Goal: Obtain resource: Download file/media

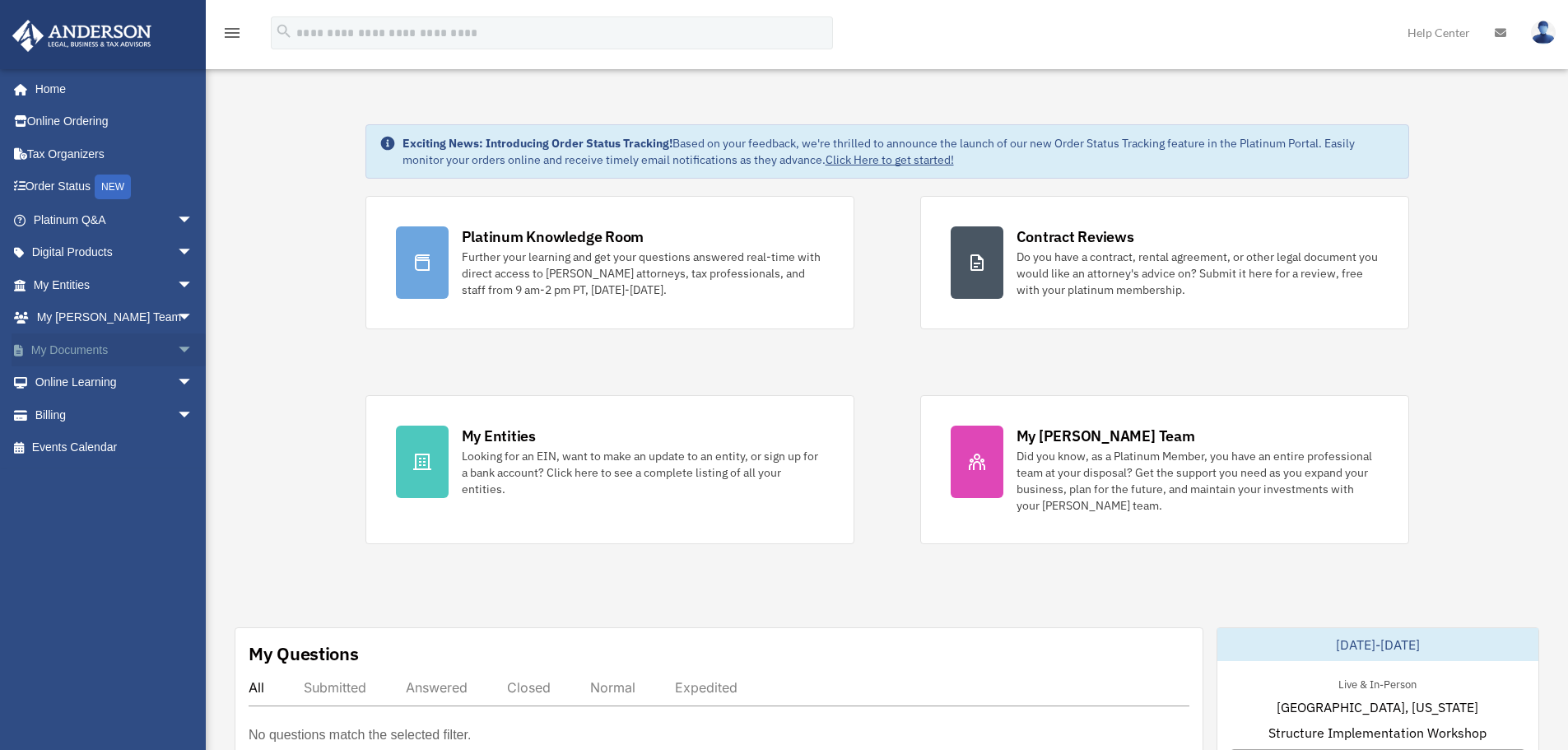
click at [61, 346] on link "My Documents arrow_drop_down" at bounding box center [114, 349] width 207 height 33
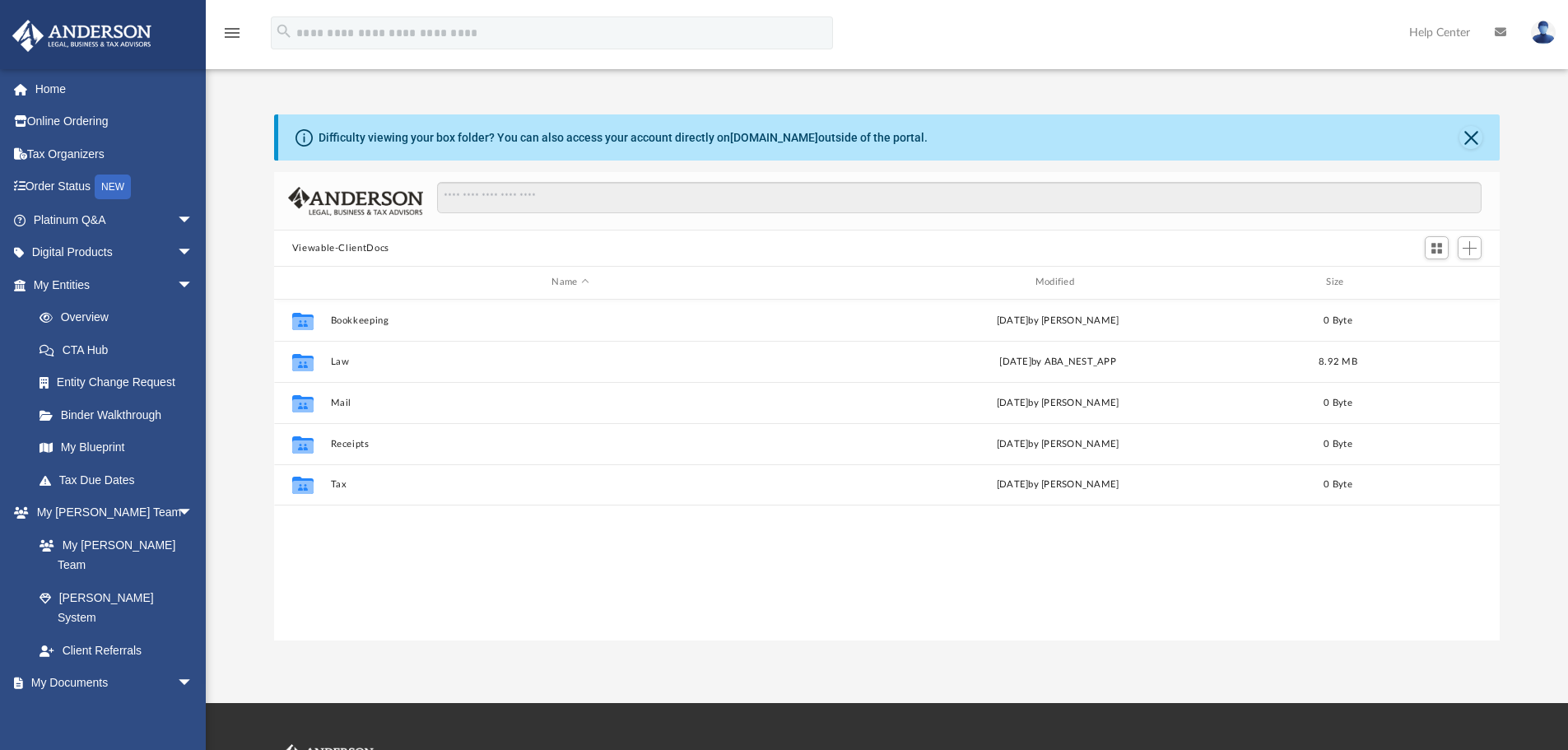
scroll to position [362, 1214]
click at [84, 666] on link "My Documents arrow_drop_down" at bounding box center [114, 682] width 207 height 33
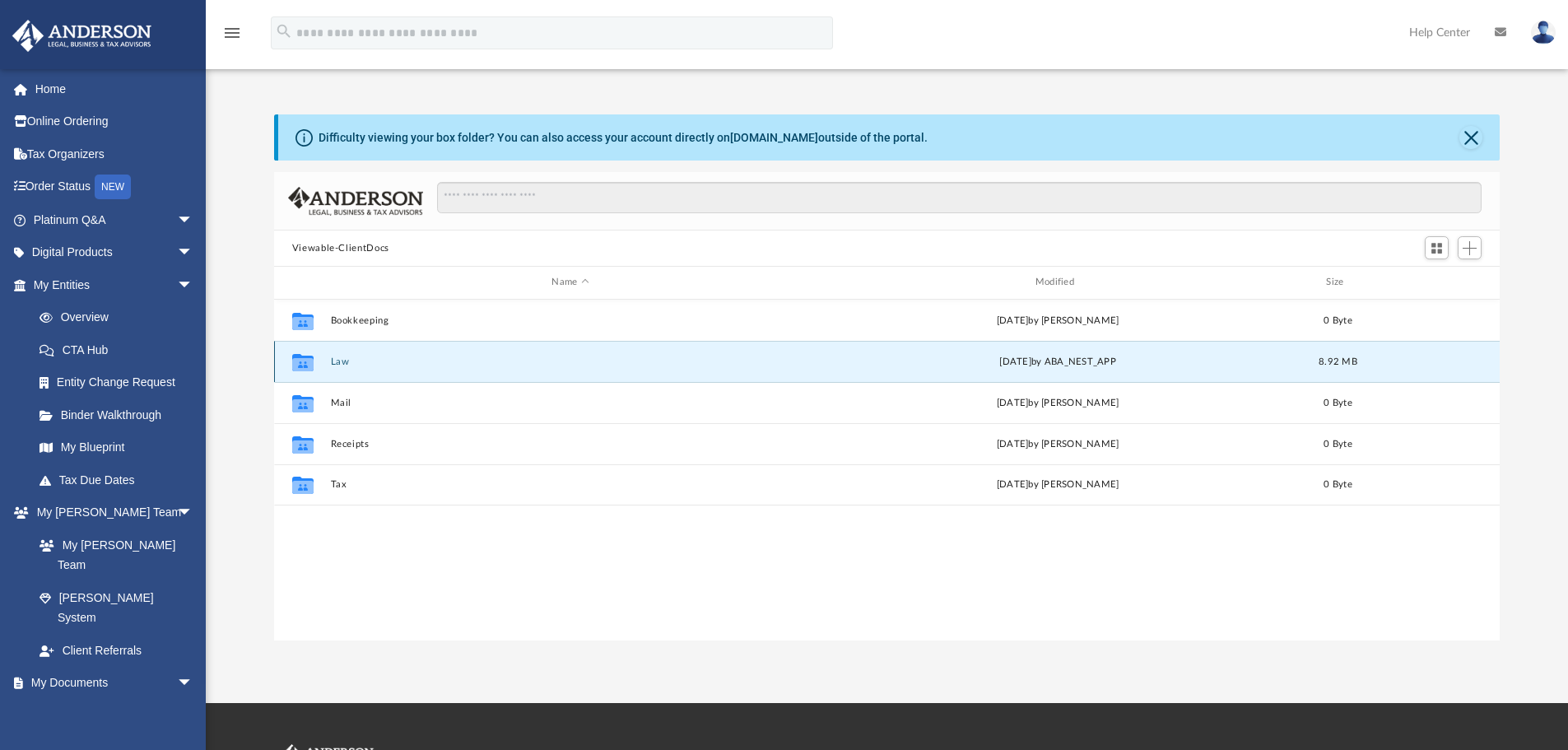
click at [338, 360] on button "Law" at bounding box center [570, 361] width 480 height 11
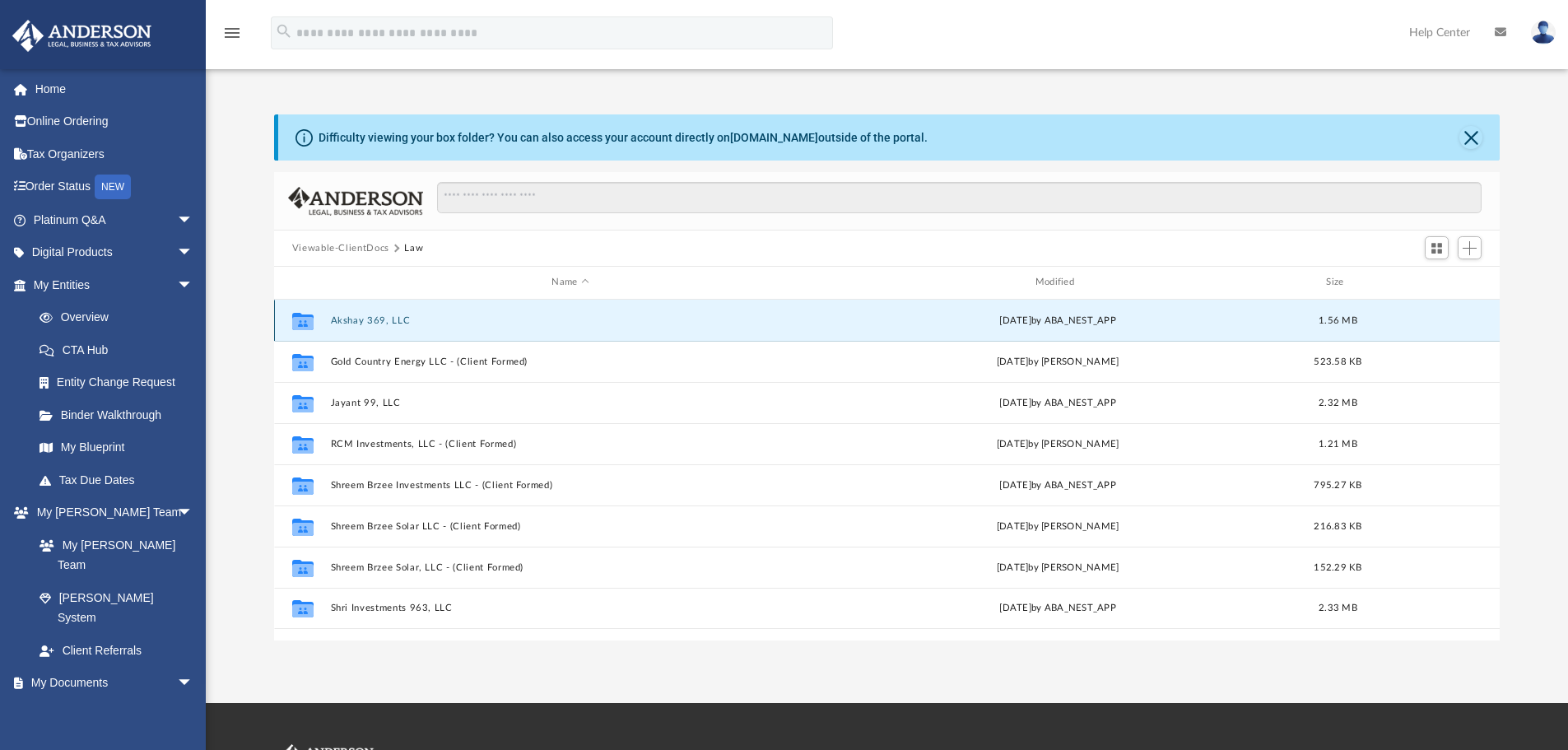
click at [370, 317] on button "Akshay 369, LLC" at bounding box center [570, 321] width 480 height 11
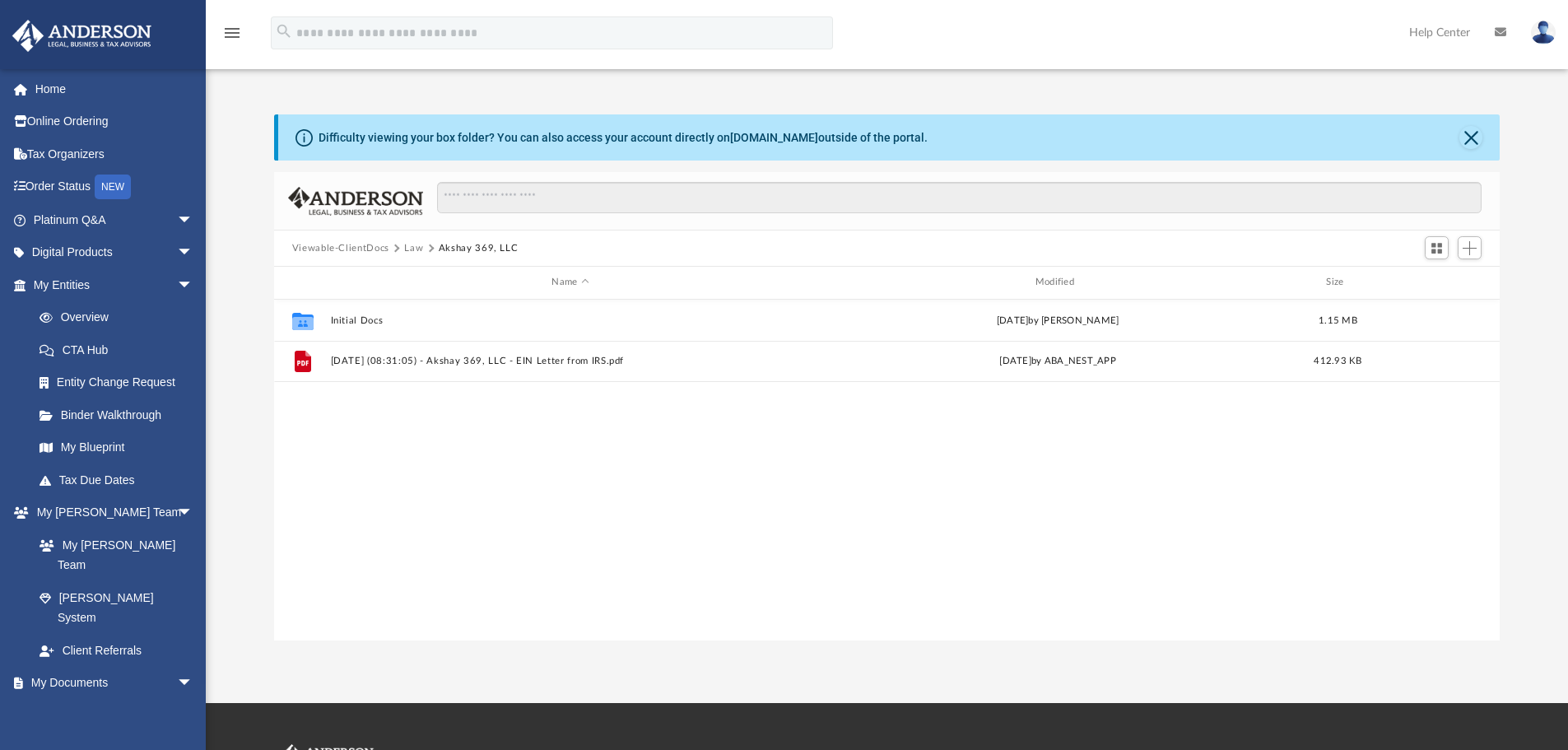
drag, startPoint x: 386, startPoint y: 484, endPoint x: 448, endPoint y: 470, distance: 63.6
click at [448, 470] on div "Collaborated Folder Initial Docs [DATE] by [PERSON_NAME] 1.15 MB File [DATE] (0…" at bounding box center [887, 470] width 1227 height 341
click at [73, 666] on link "My Documents arrow_drop_down" at bounding box center [114, 682] width 207 height 33
click at [67, 699] on link "Box" at bounding box center [120, 715] width 195 height 33
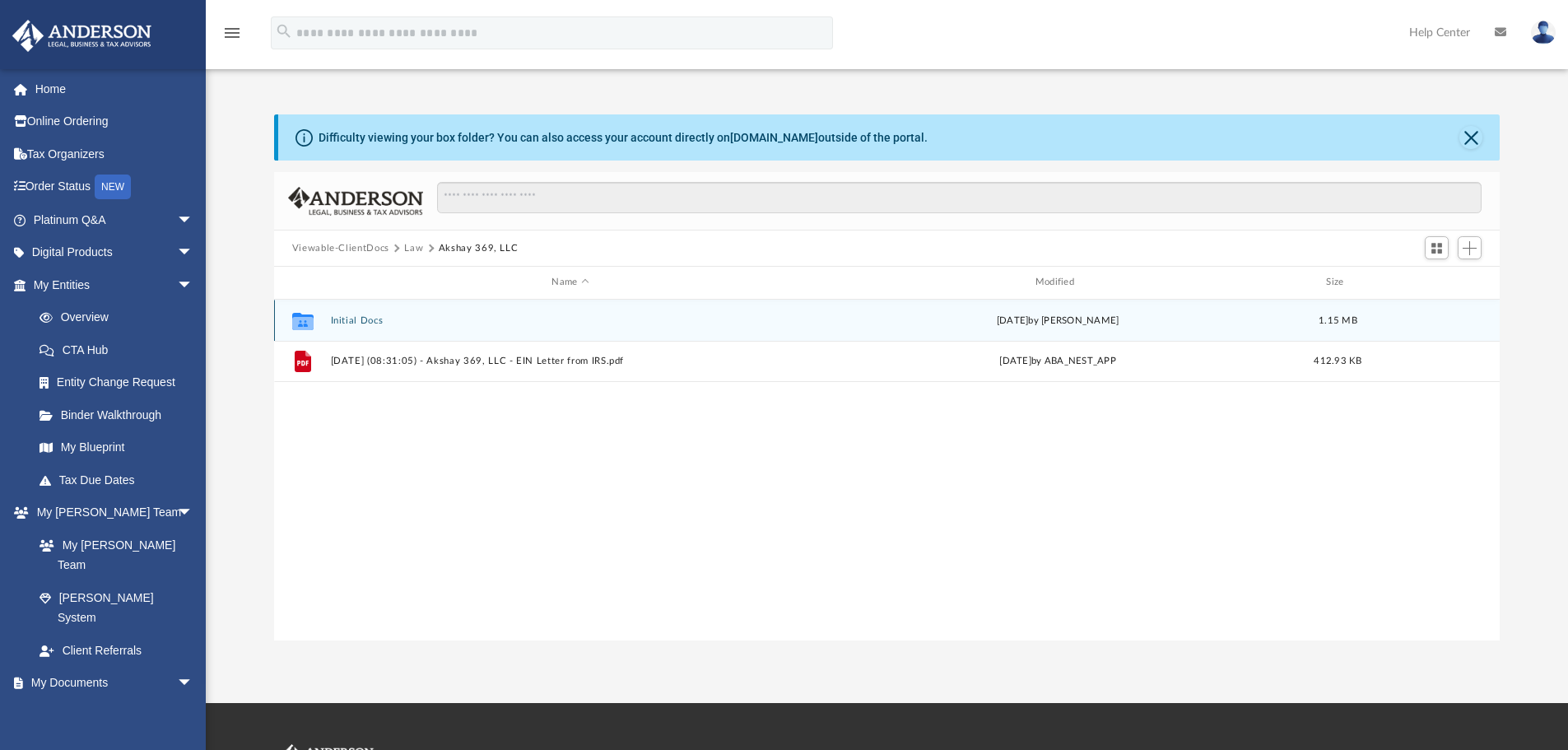
click at [356, 316] on button "Initial Docs" at bounding box center [570, 321] width 480 height 11
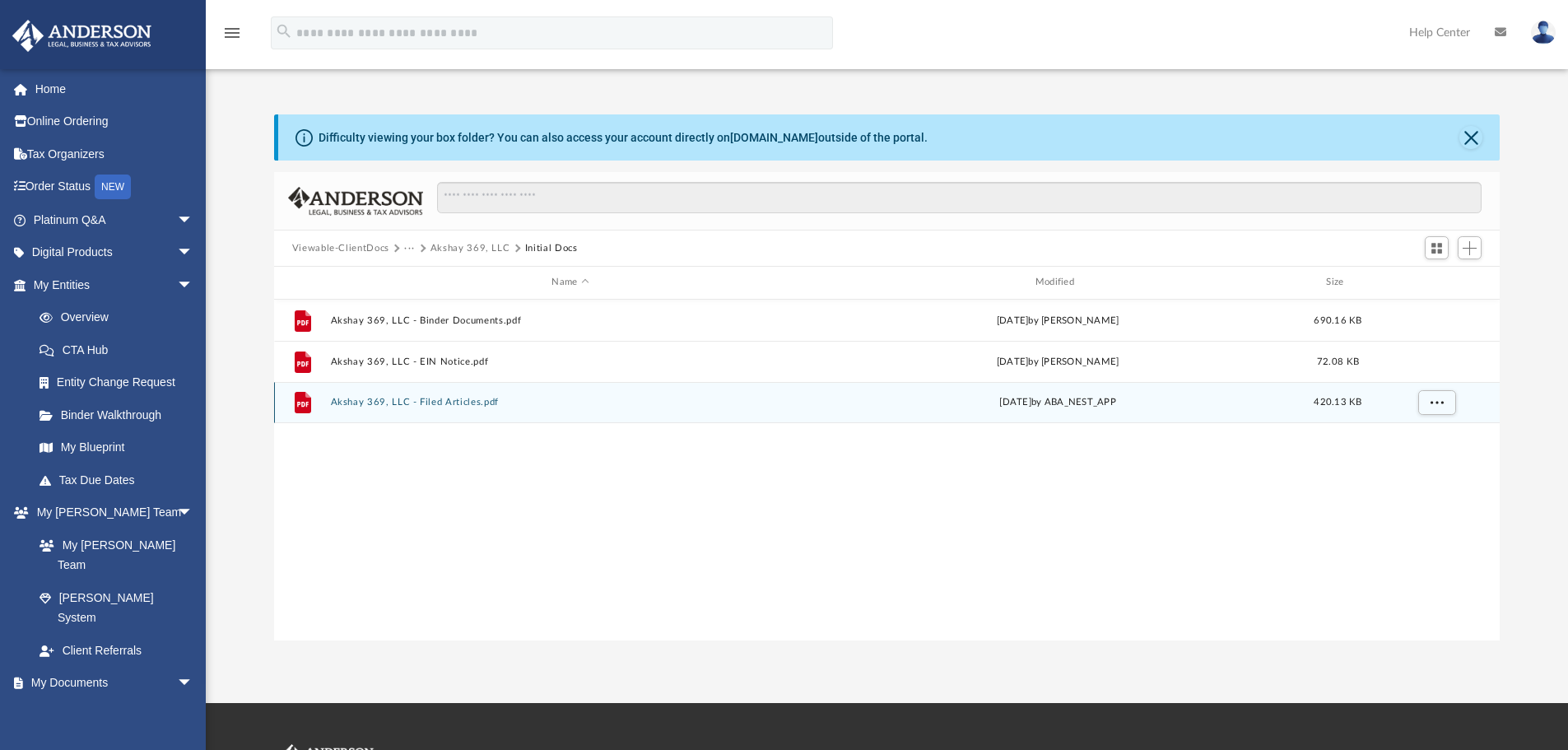
click at [441, 398] on button "Akshay 369, LLC - Filed Articles.pdf" at bounding box center [570, 402] width 480 height 11
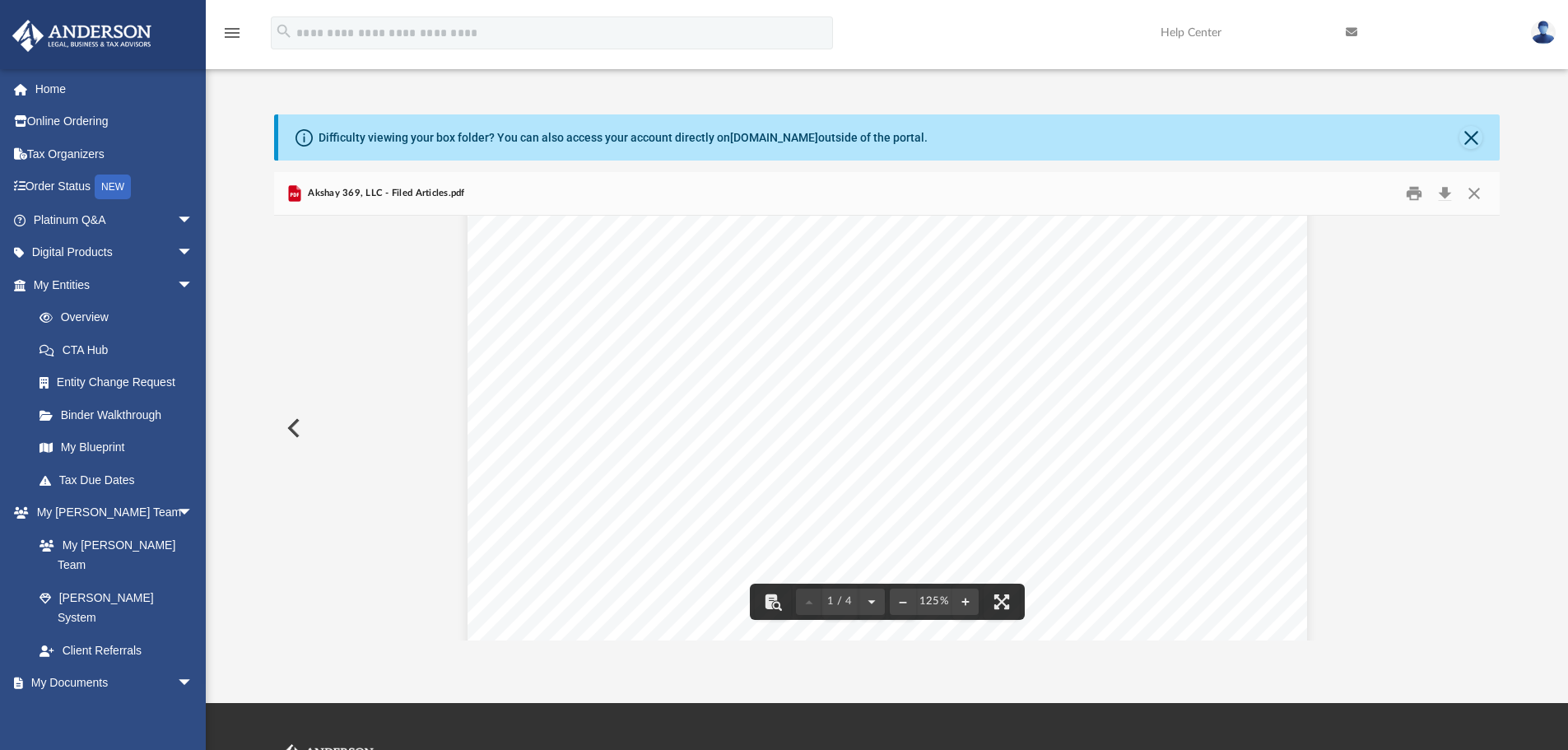
scroll to position [0, 0]
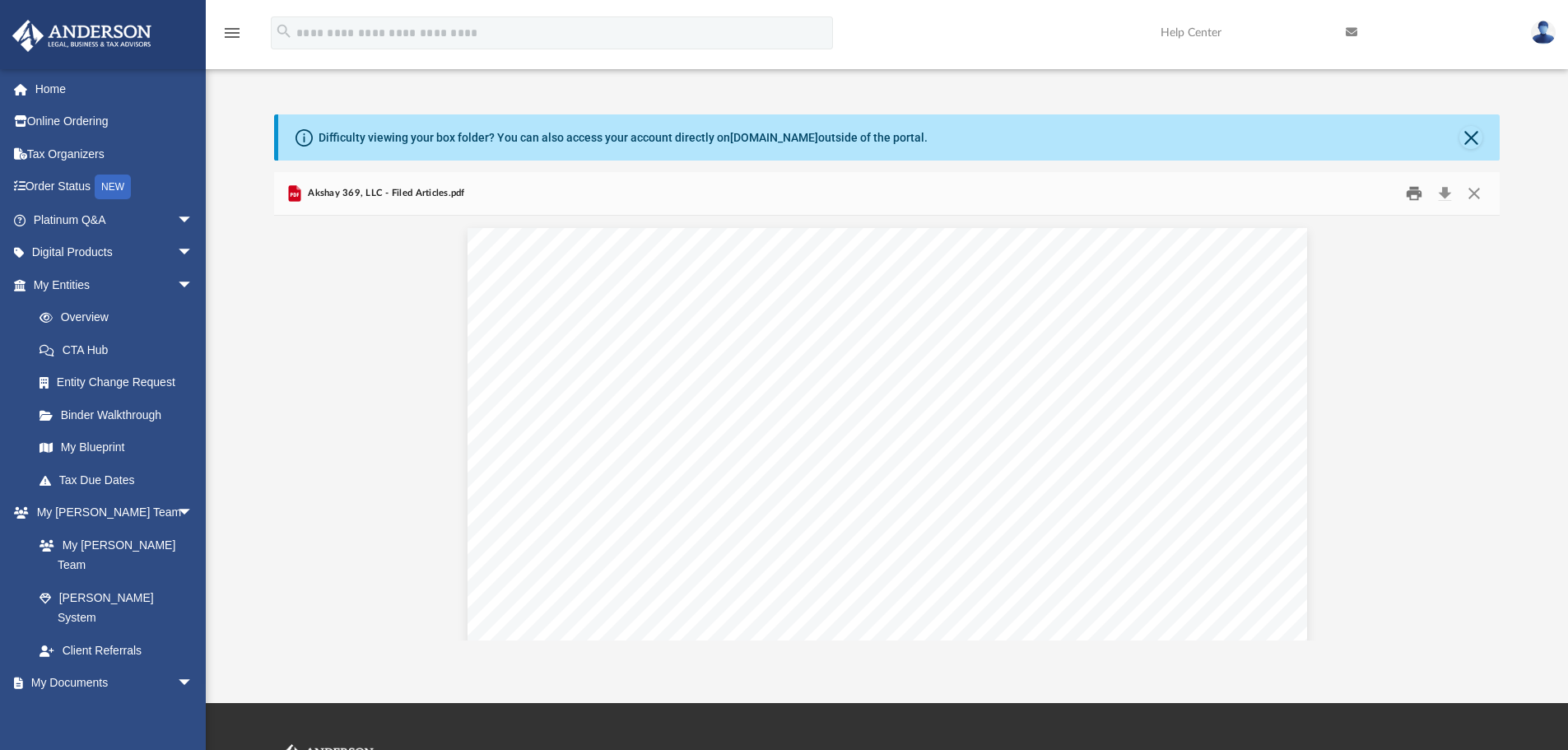
click at [1416, 192] on button "Print" at bounding box center [1414, 193] width 33 height 25
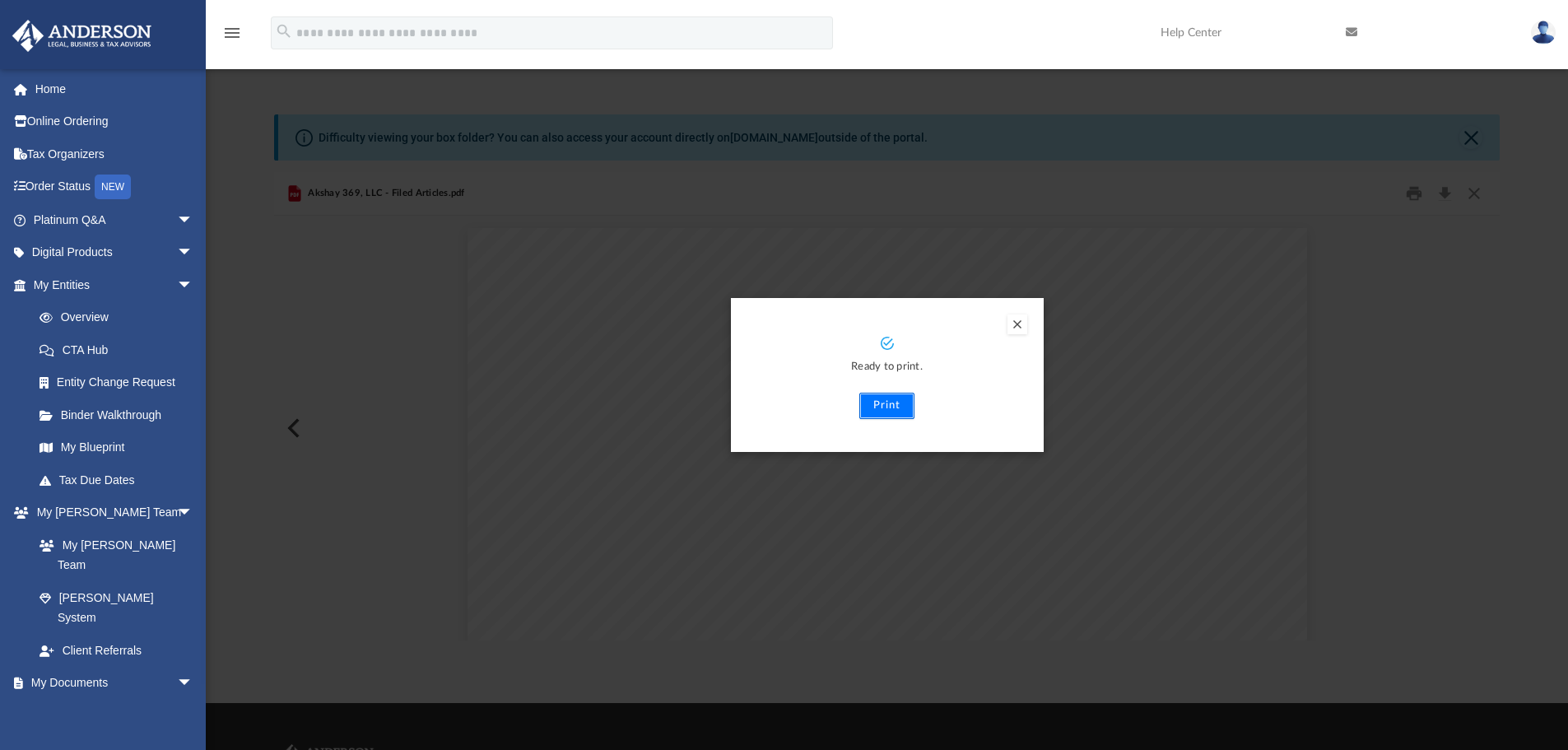
click at [879, 403] on button "Print" at bounding box center [886, 406] width 55 height 26
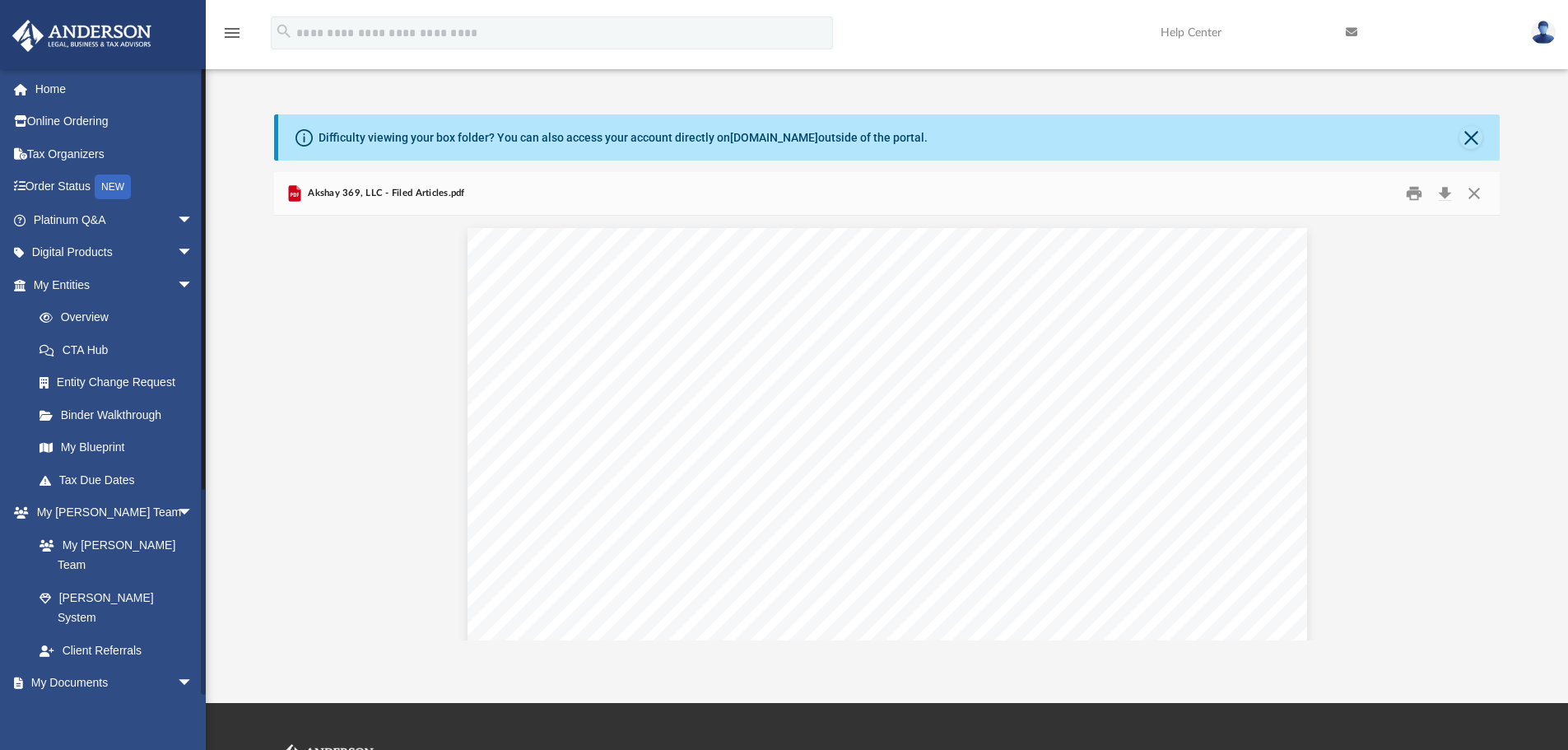
click at [68, 699] on link "Box" at bounding box center [120, 715] width 195 height 33
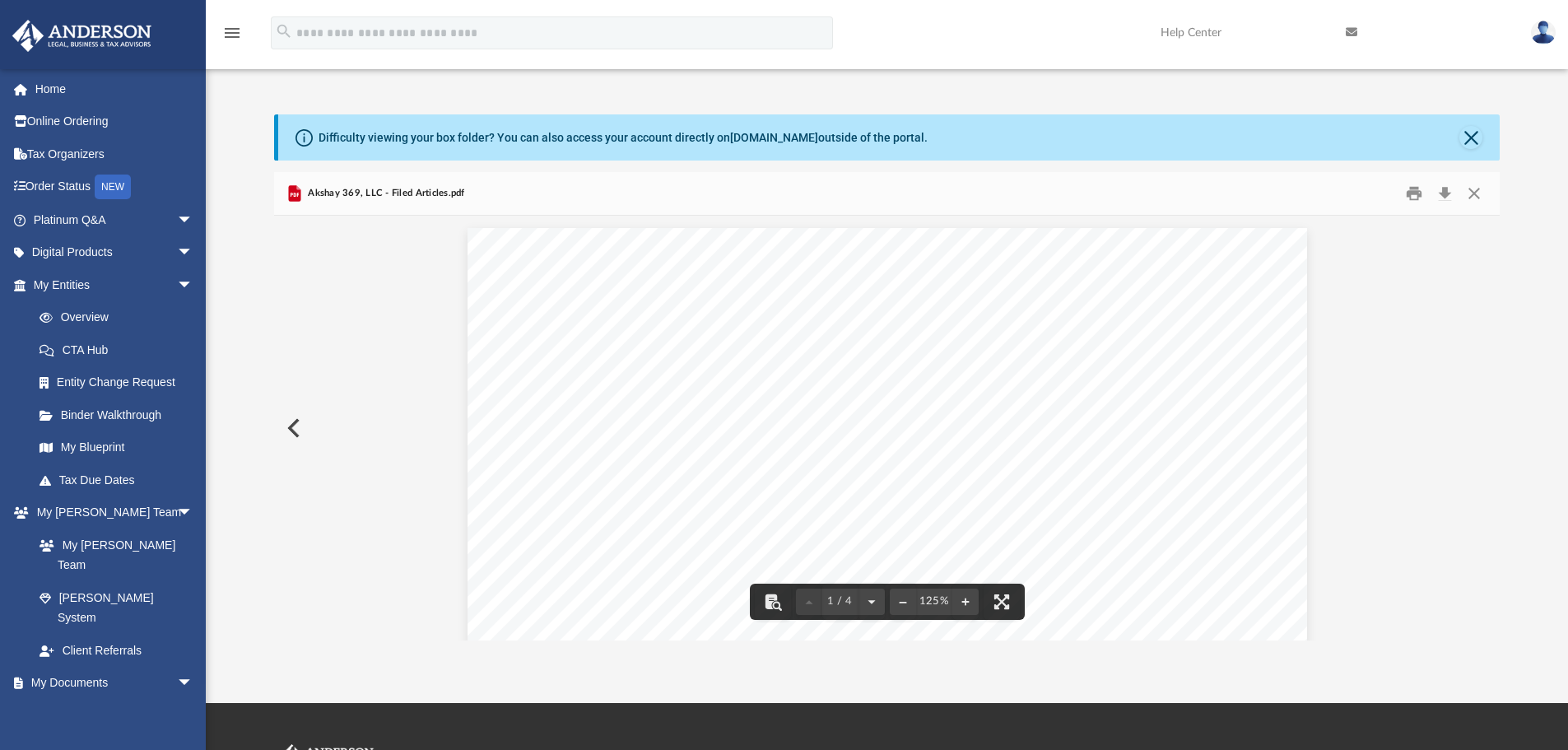
scroll to position [37, 0]
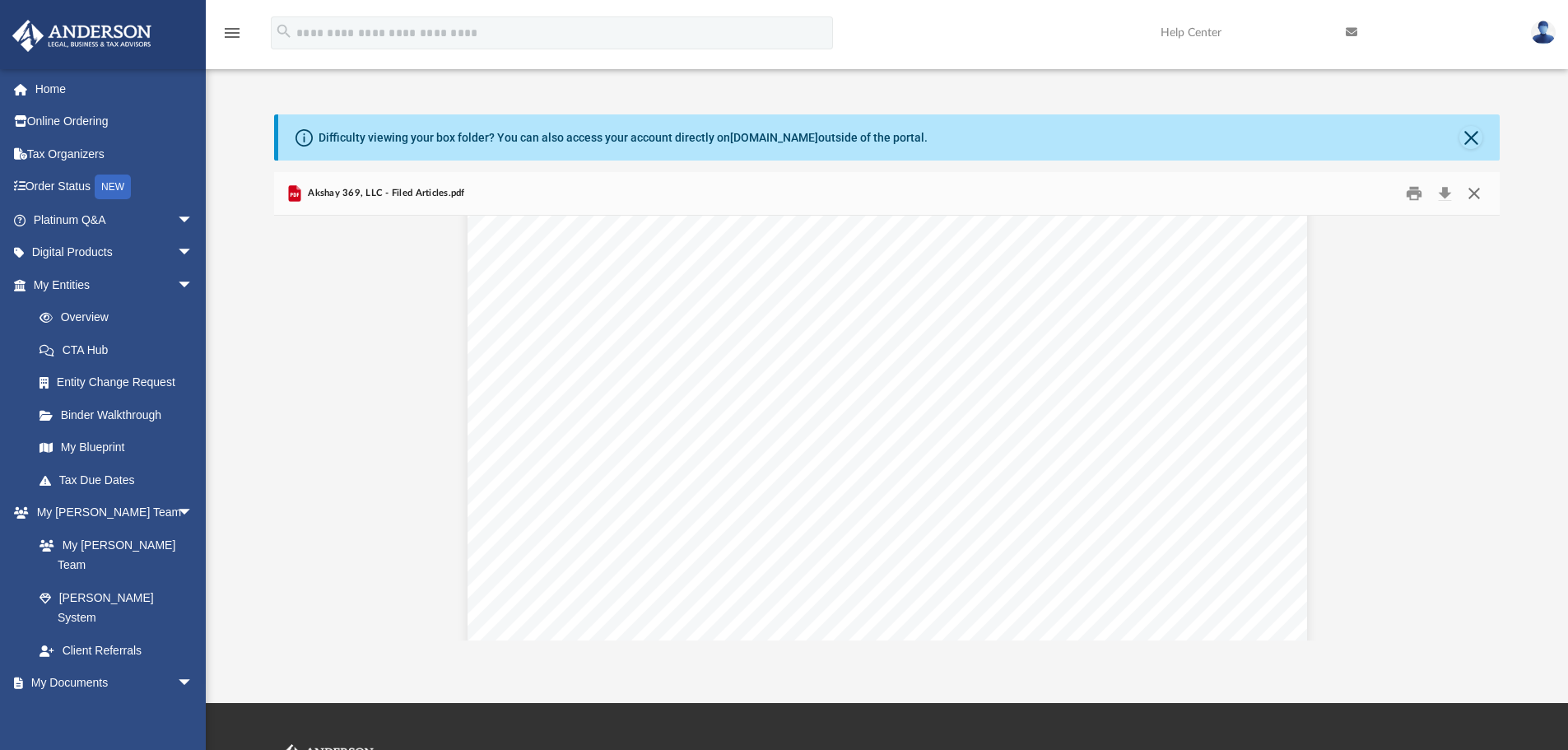
click at [1475, 185] on button "Close" at bounding box center [1475, 193] width 30 height 25
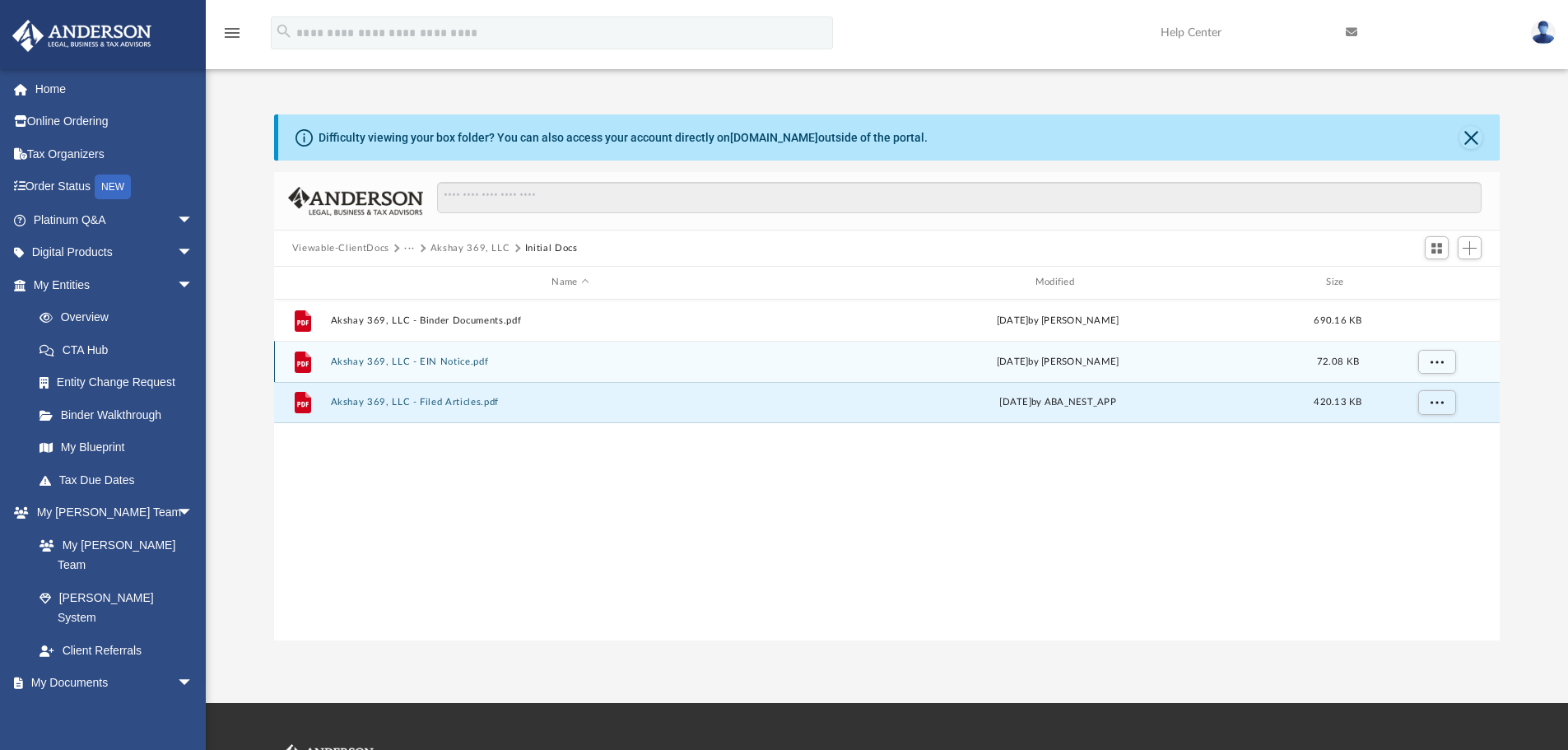
click at [438, 357] on button "Akshay 369, LLC - EIN Notice.pdf" at bounding box center [570, 361] width 480 height 11
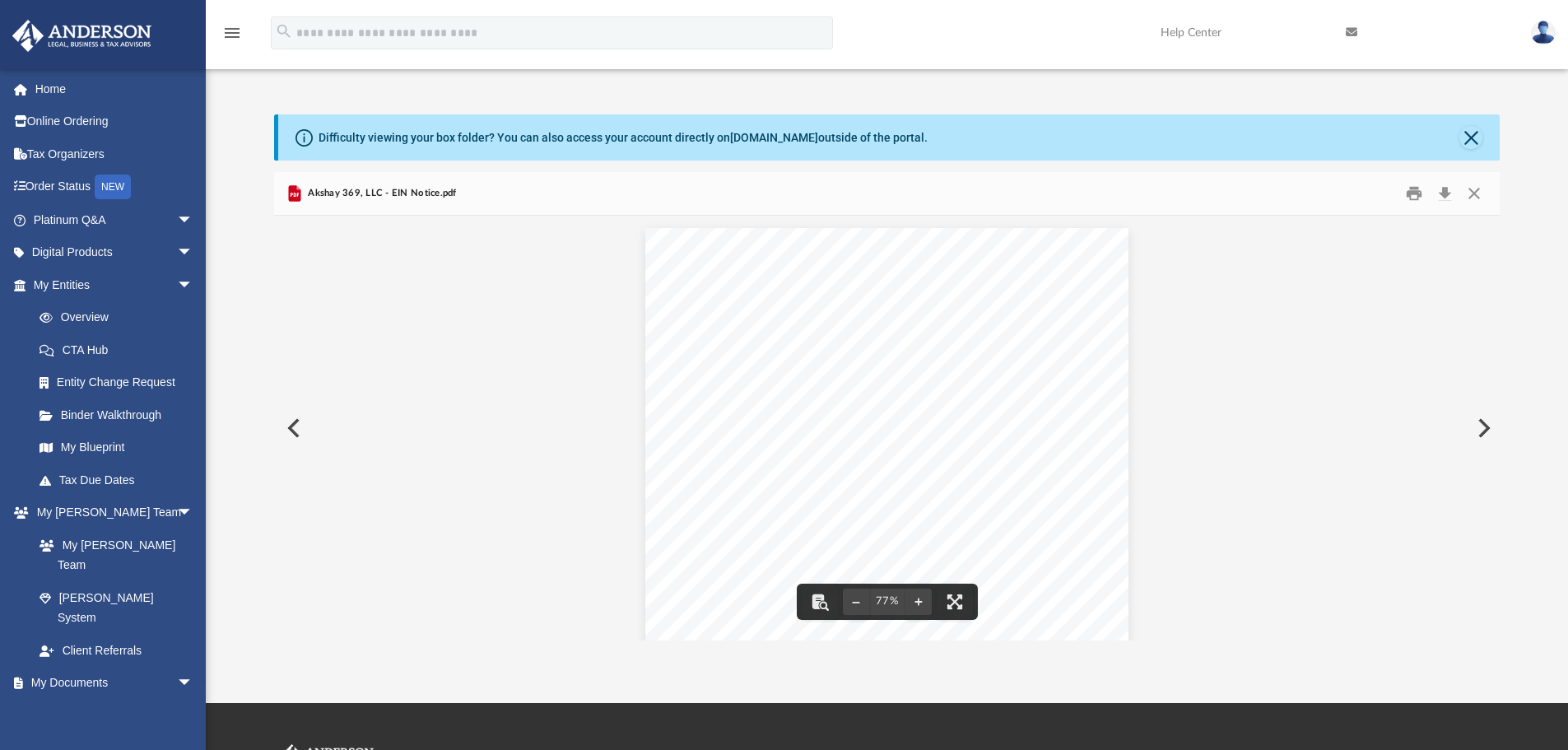
click at [950, 465] on div "Page 1" at bounding box center [887, 438] width 484 height 420
click at [1411, 189] on button "Print" at bounding box center [1414, 193] width 33 height 25
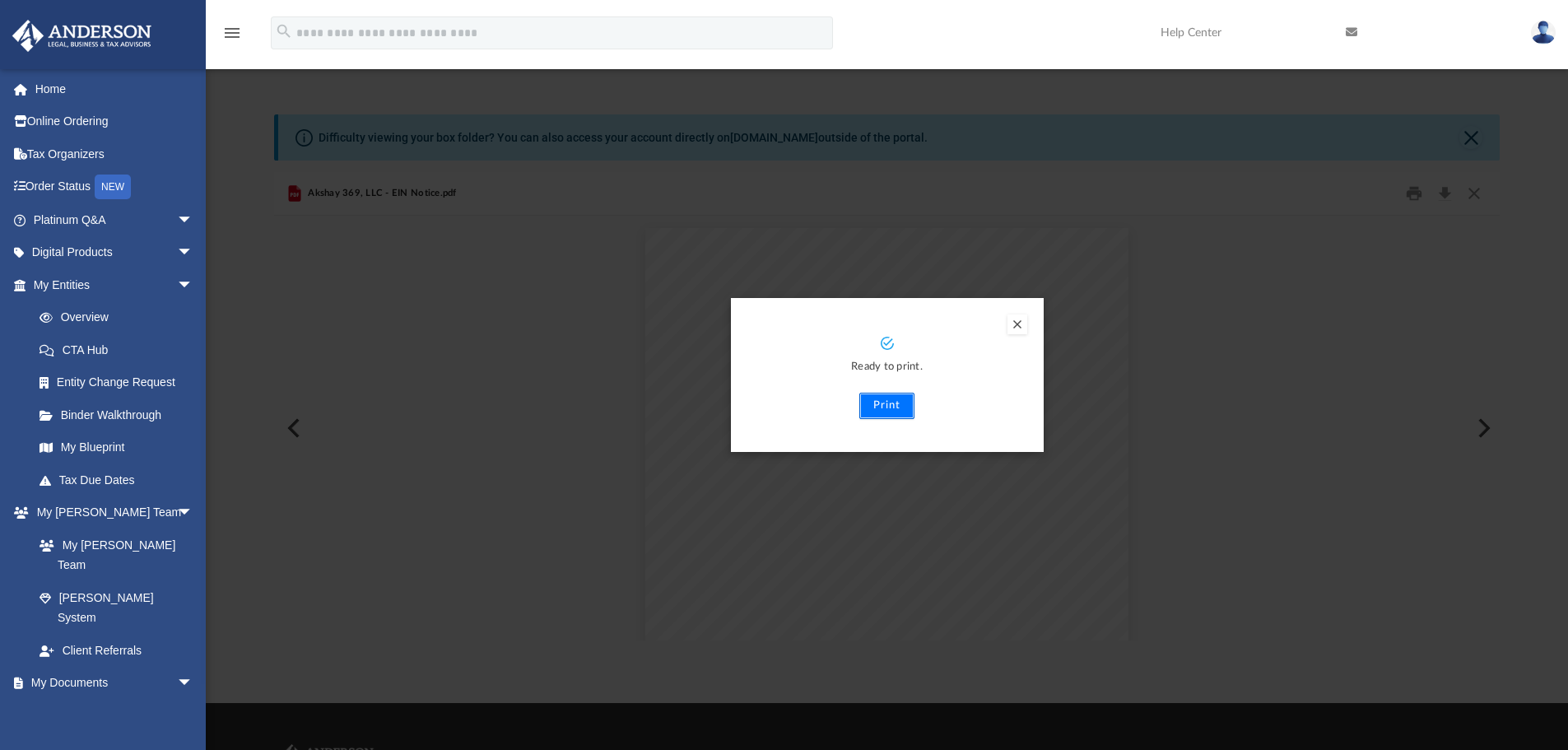
click at [895, 402] on button "Print" at bounding box center [886, 406] width 55 height 26
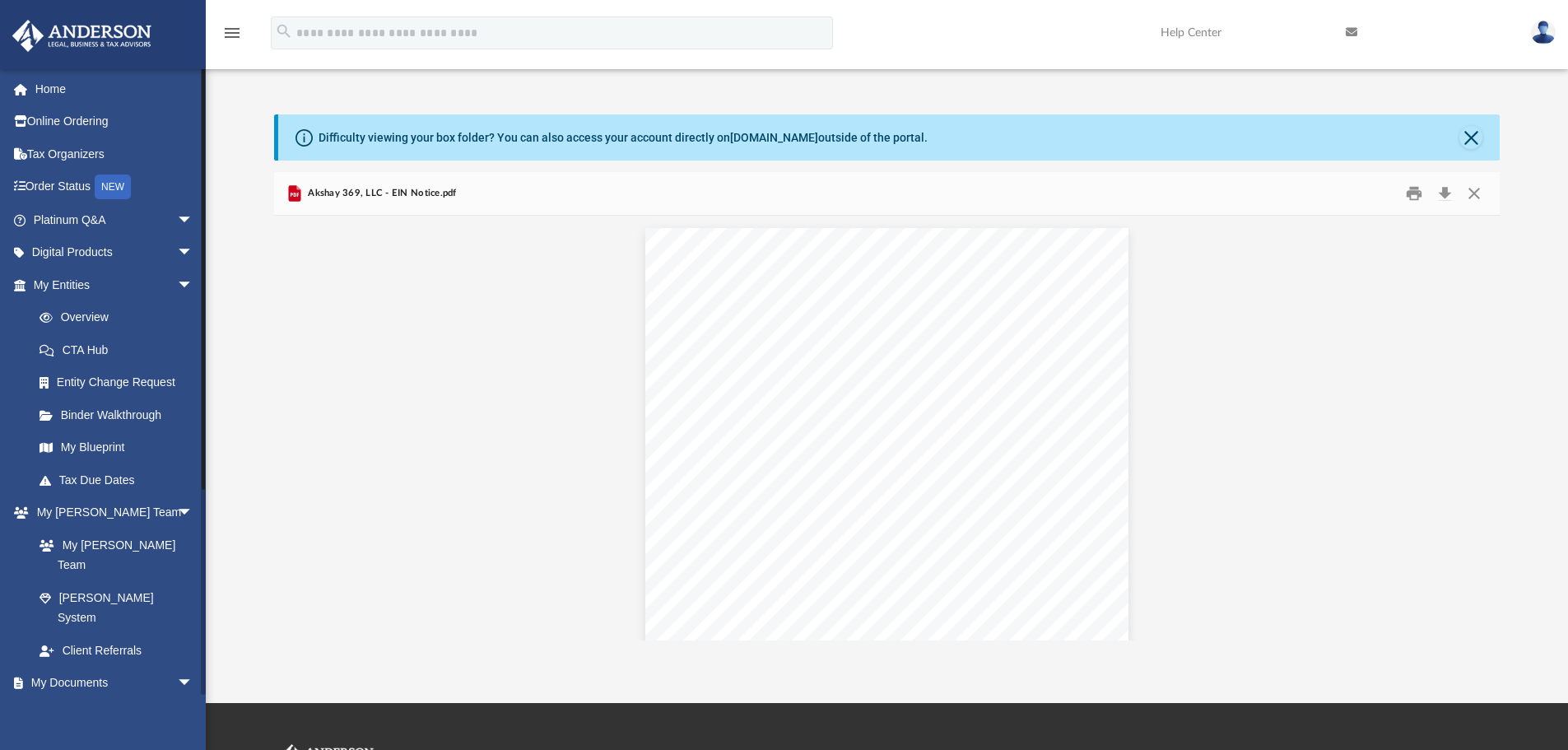
click at [72, 699] on link "Box" at bounding box center [120, 715] width 195 height 33
click at [71, 699] on link "Box" at bounding box center [120, 715] width 195 height 33
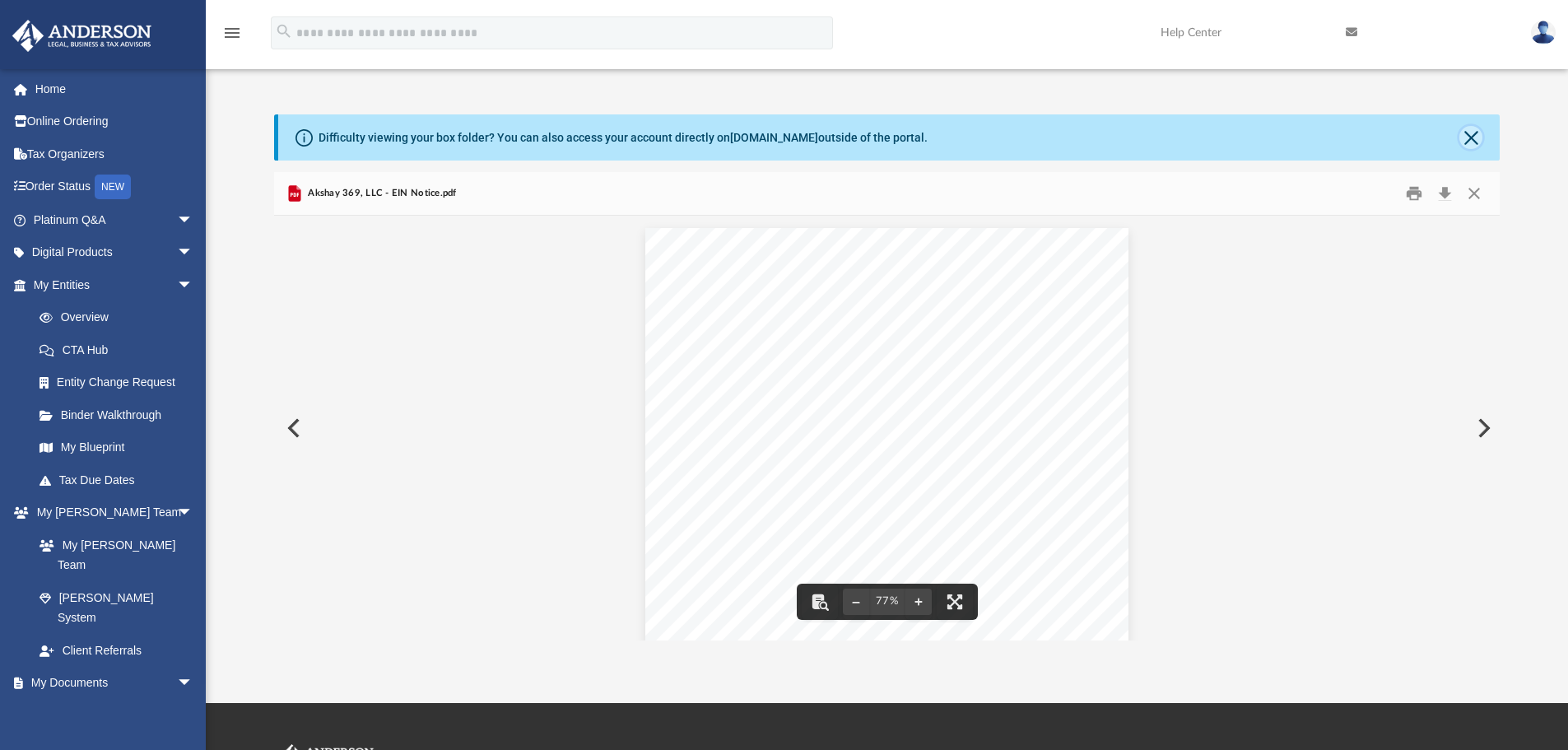
click at [1470, 135] on button "Close" at bounding box center [1471, 137] width 23 height 23
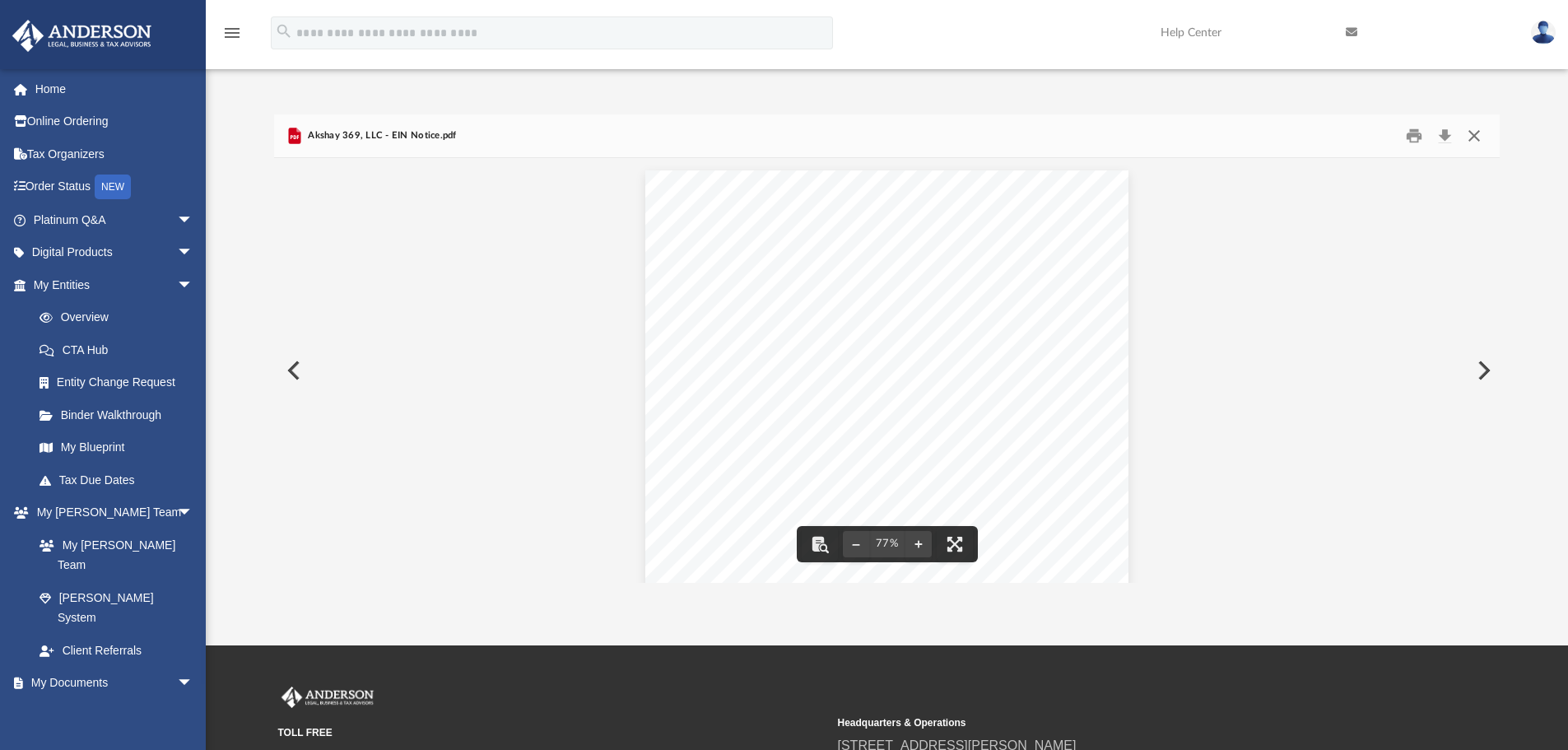
click at [1477, 129] on button "Close" at bounding box center [1475, 135] width 30 height 25
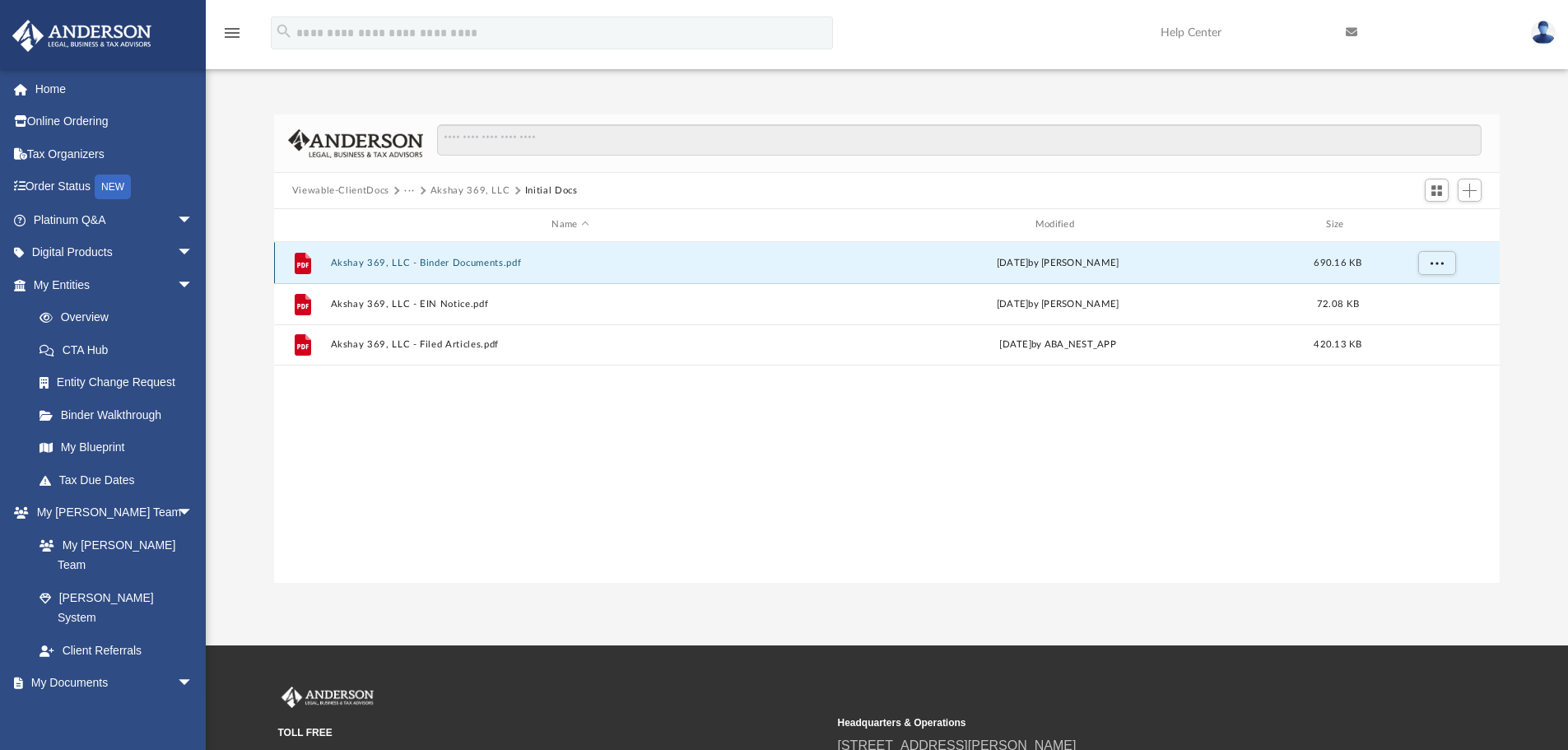
click at [475, 264] on button "Akshay 369, LLC - Binder Documents.pdf" at bounding box center [570, 263] width 480 height 11
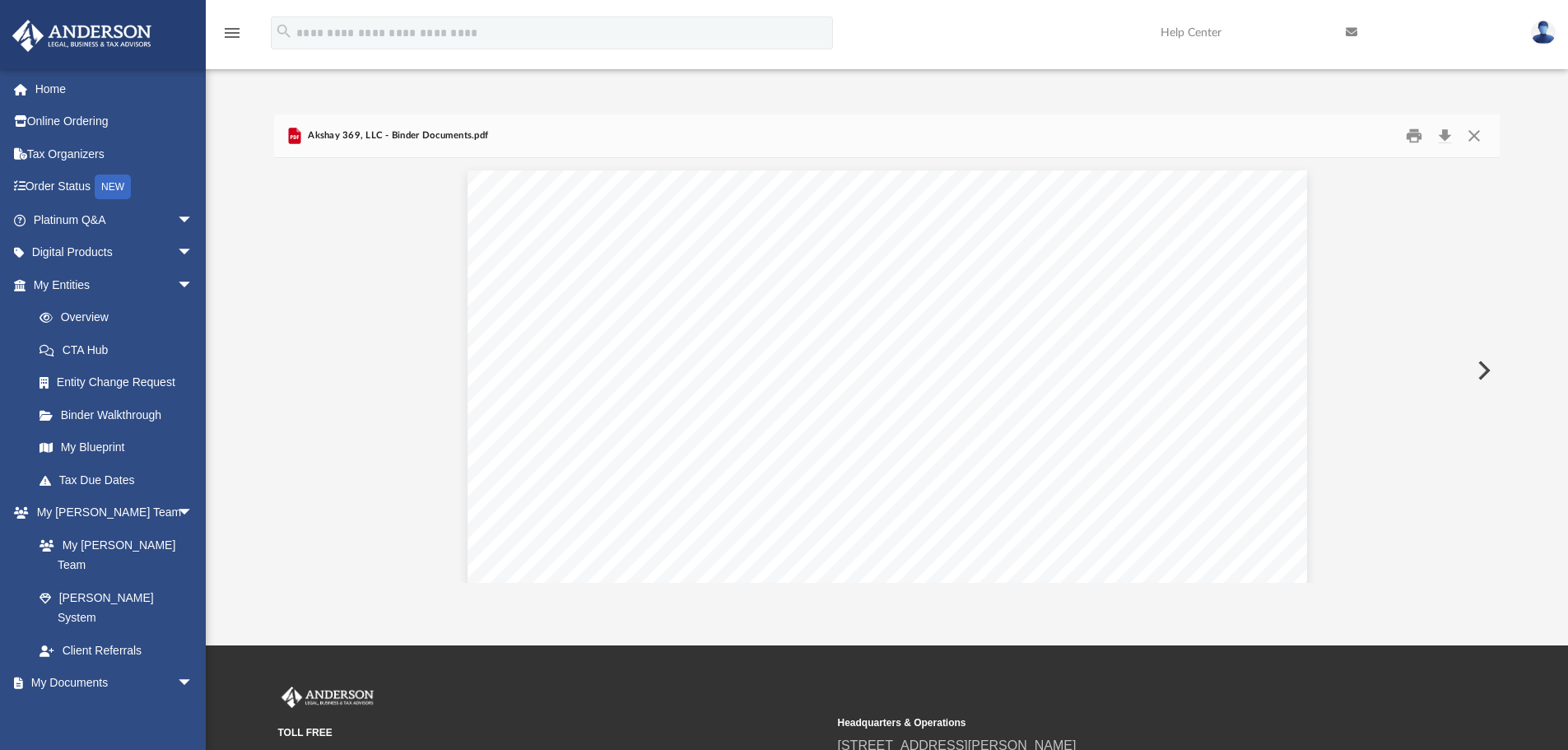
scroll to position [4445, 0]
click at [808, 542] on button "File preview" at bounding box center [808, 543] width 26 height 36
click at [809, 542] on button "File preview" at bounding box center [808, 543] width 26 height 36
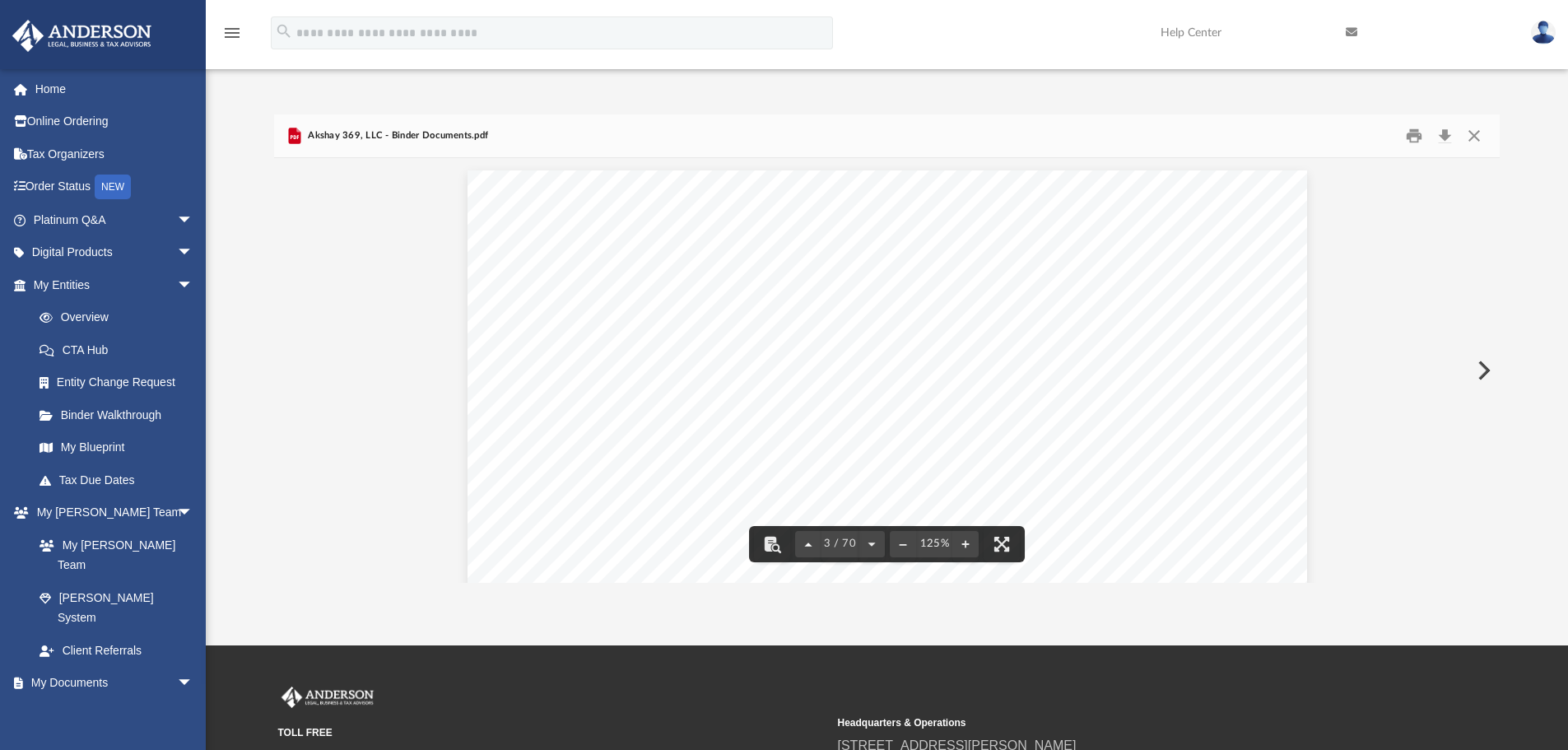
click at [809, 542] on button "File preview" at bounding box center [808, 543] width 26 height 36
click at [871, 547] on button "File preview" at bounding box center [872, 543] width 26 height 36
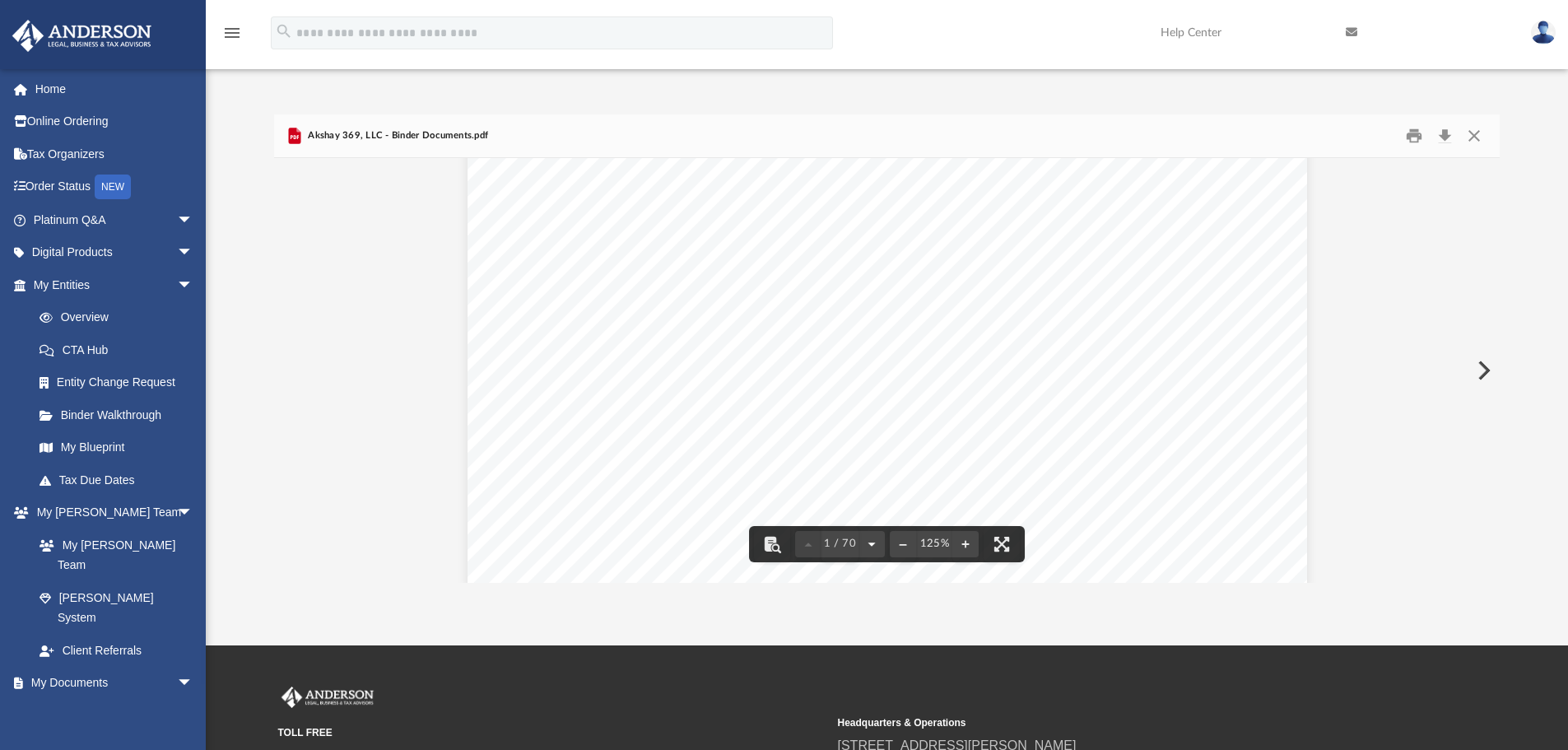
scroll to position [1111, 0]
click at [872, 545] on button "File preview" at bounding box center [872, 543] width 26 height 36
click at [872, 545] on button "File preview" at bounding box center [872, 543] width 26 height 36
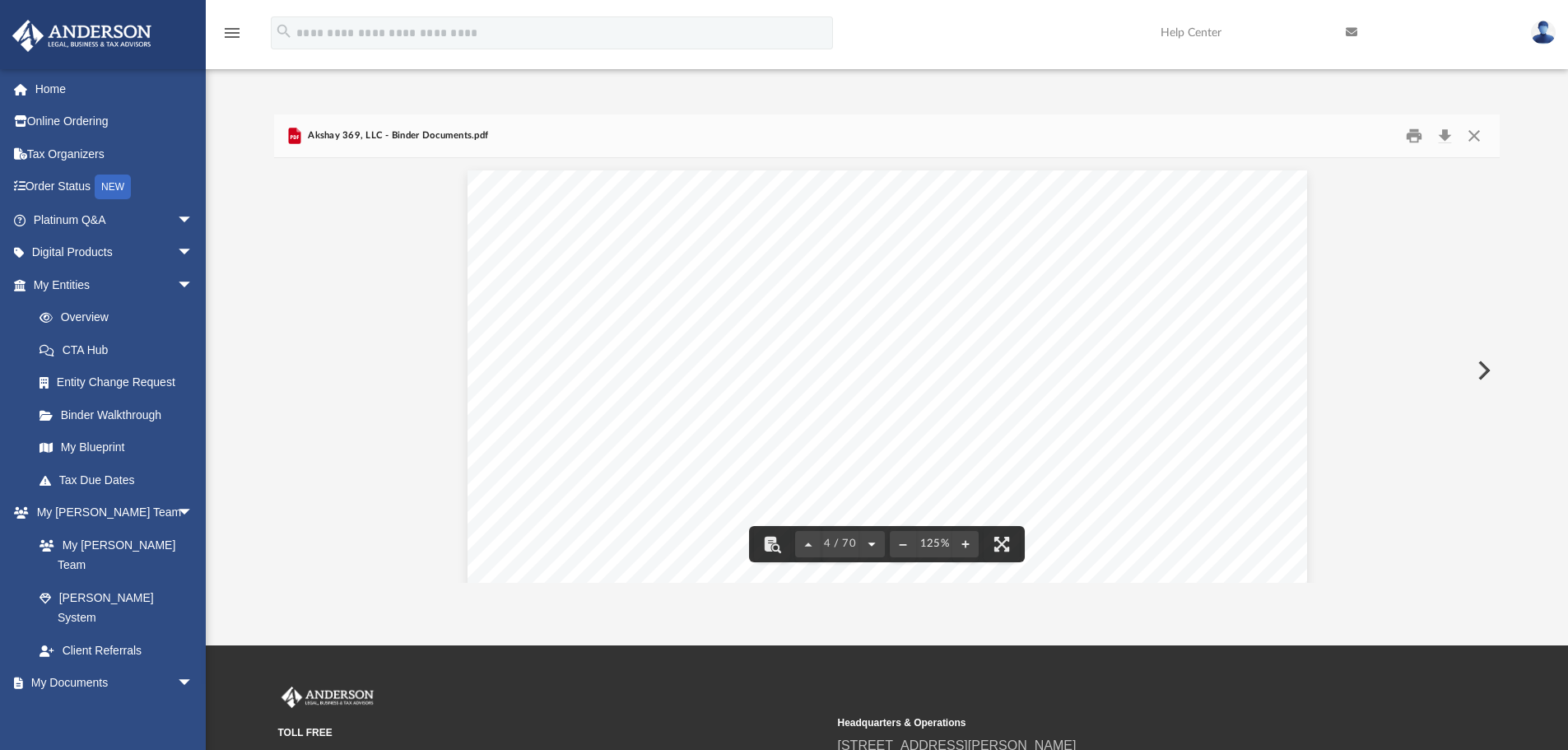
click at [872, 545] on button "File preview" at bounding box center [872, 543] width 26 height 36
click at [1409, 130] on button "Print" at bounding box center [1414, 135] width 33 height 25
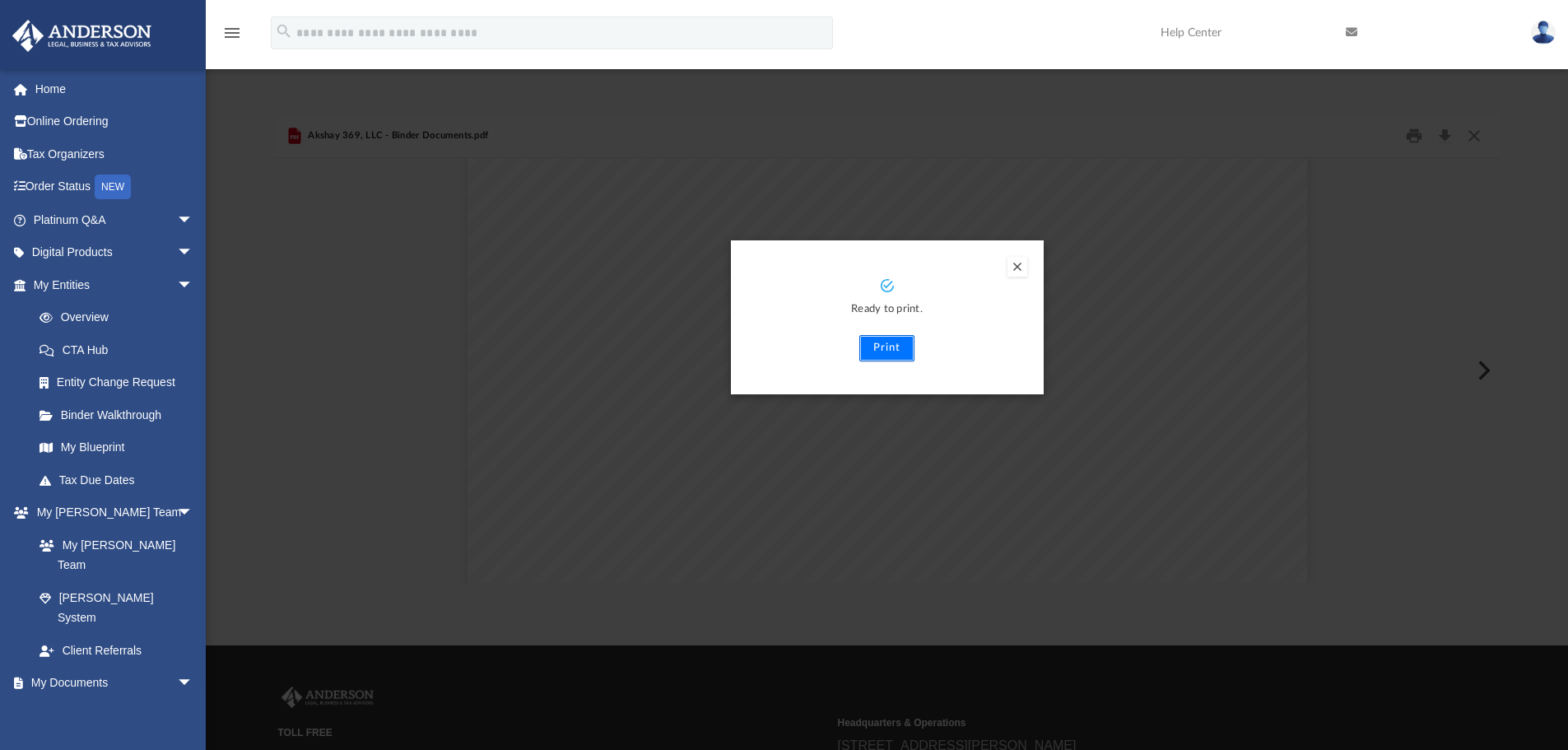
click at [882, 344] on button "Print" at bounding box center [886, 348] width 55 height 26
